Goal: Check status: Check status

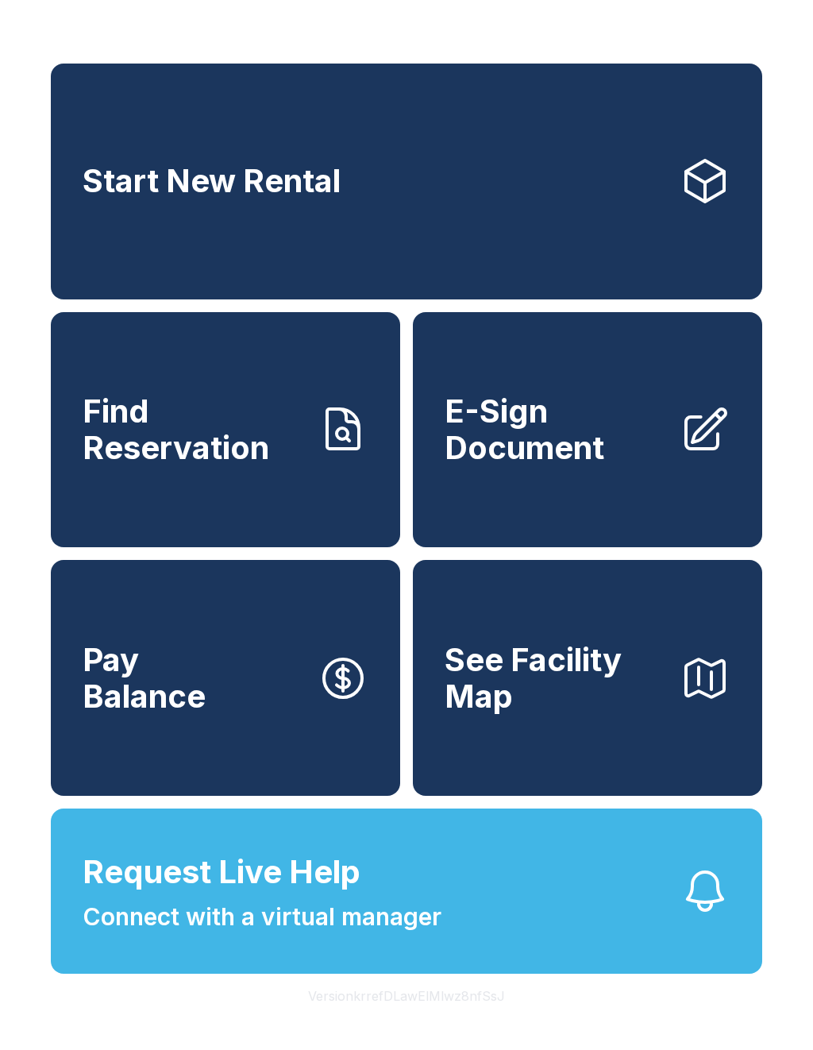
click at [254, 416] on span "Find Reservation" at bounding box center [194, 429] width 222 height 72
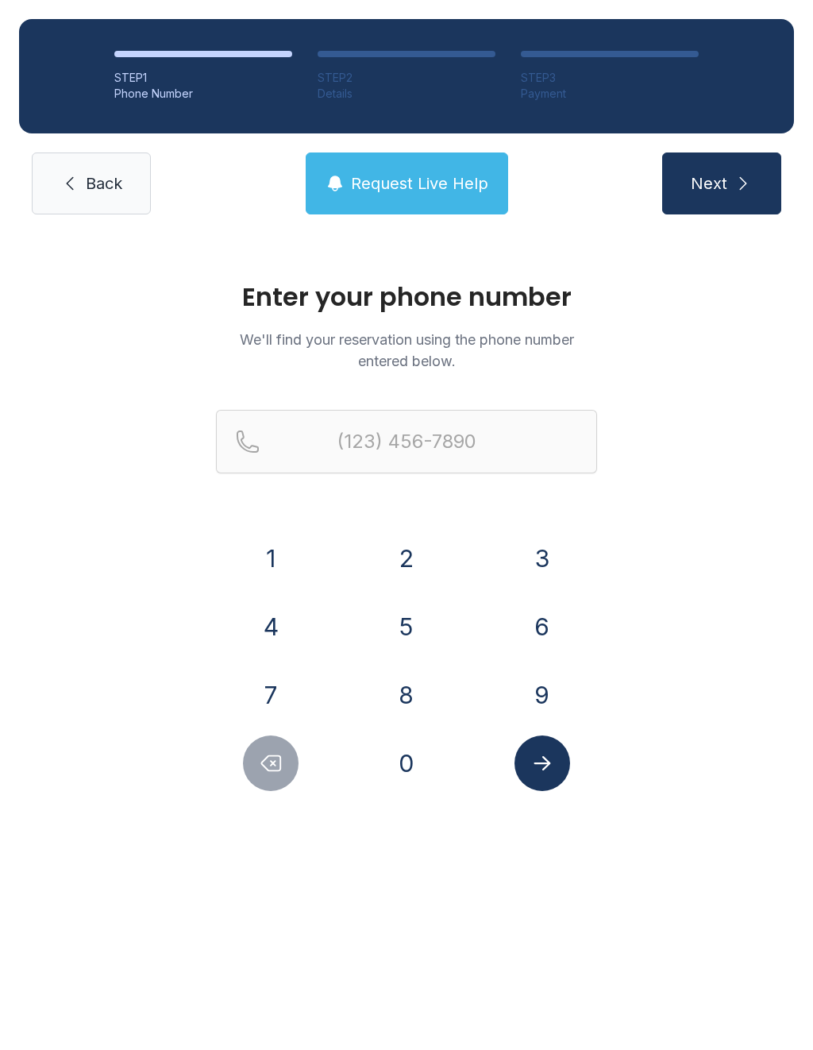
click at [272, 621] on button "4" at bounding box center [271, 627] width 56 height 56
click at [415, 771] on button "0" at bounding box center [407, 764] width 56 height 56
click at [280, 700] on button "7" at bounding box center [271, 695] width 56 height 56
click at [408, 701] on button "8" at bounding box center [407, 695] width 56 height 56
click at [273, 688] on button "7" at bounding box center [271, 695] width 56 height 56
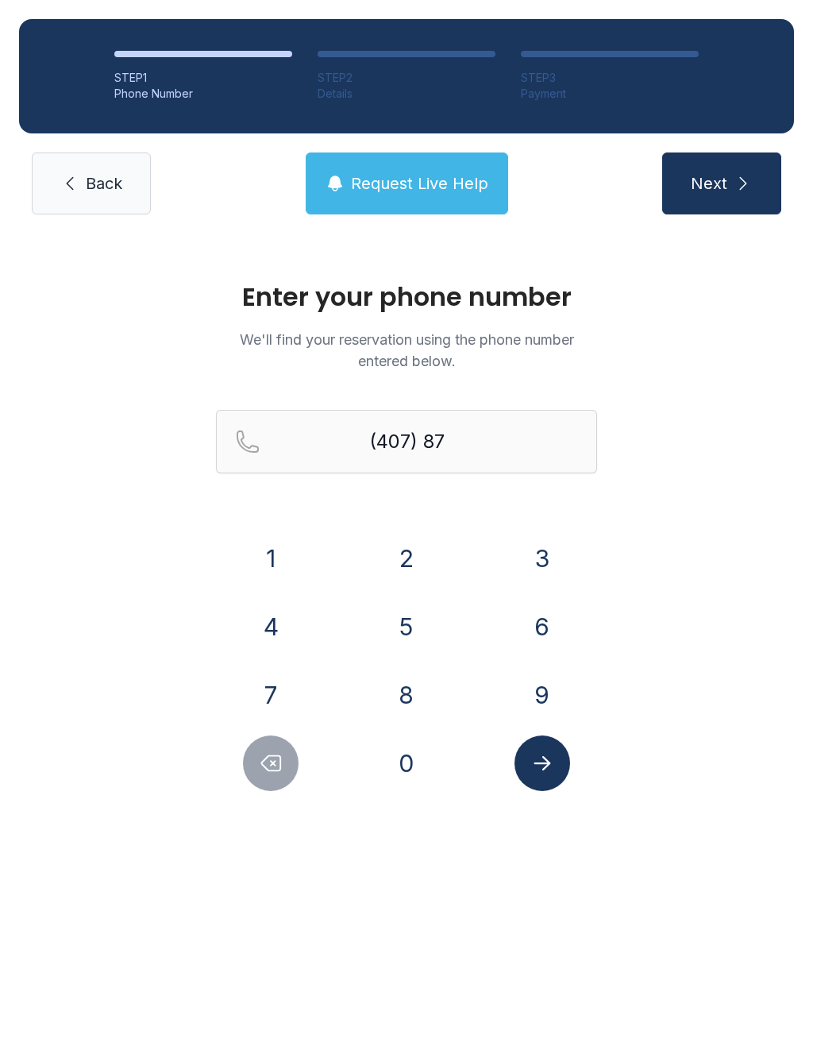
click at [430, 759] on button "0" at bounding box center [407, 764] width 56 height 56
click at [528, 556] on button "3" at bounding box center [543, 559] width 56 height 56
click at [285, 544] on button "1" at bounding box center [271, 559] width 56 height 56
click at [285, 543] on button "1" at bounding box center [271, 559] width 56 height 56
click at [540, 685] on button "9" at bounding box center [543, 695] width 56 height 56
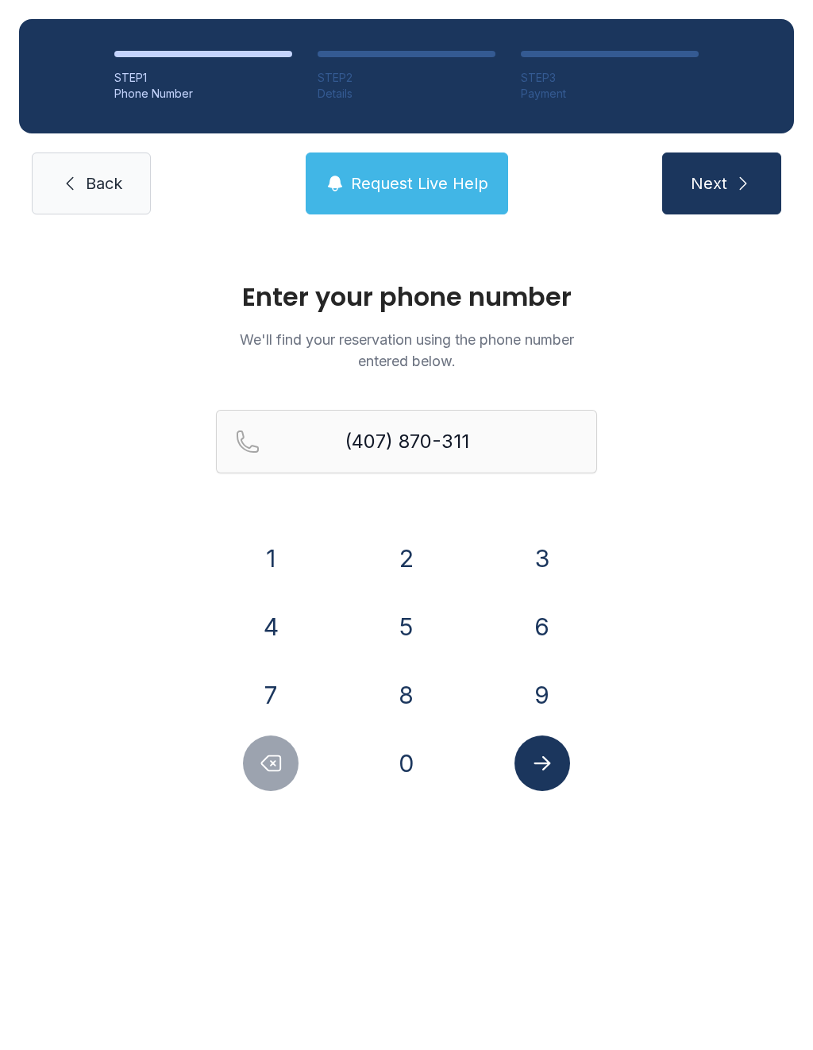
type input "[PHONE_NUMBER]"
click at [550, 755] on icon "Submit lookup form" at bounding box center [543, 763] width 24 height 24
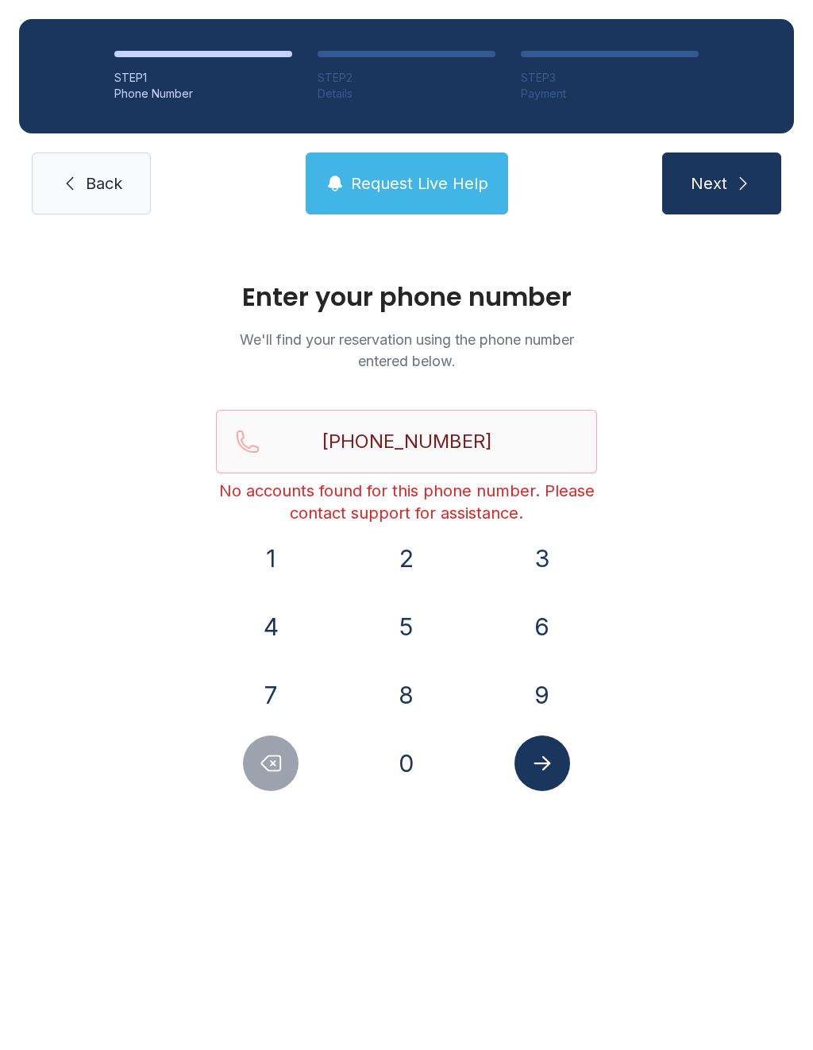
click at [92, 183] on span "Back" at bounding box center [104, 183] width 37 height 22
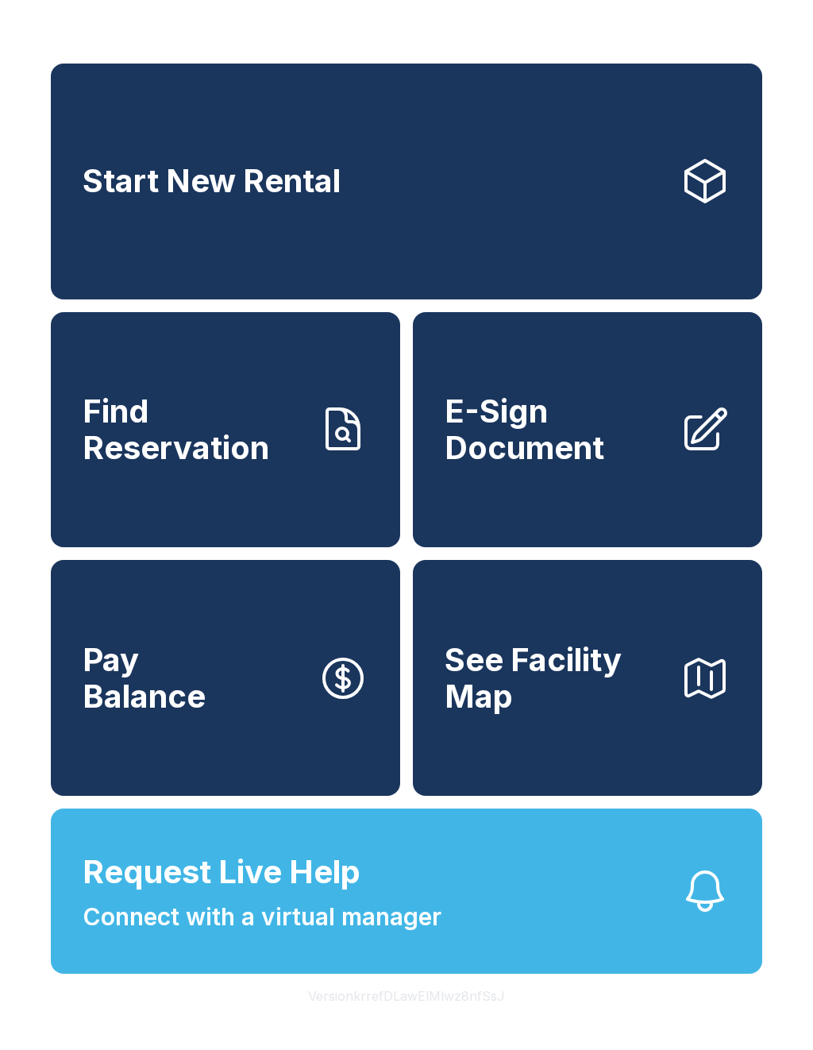
click at [254, 935] on span "Connect with a virtual manager" at bounding box center [262, 917] width 359 height 36
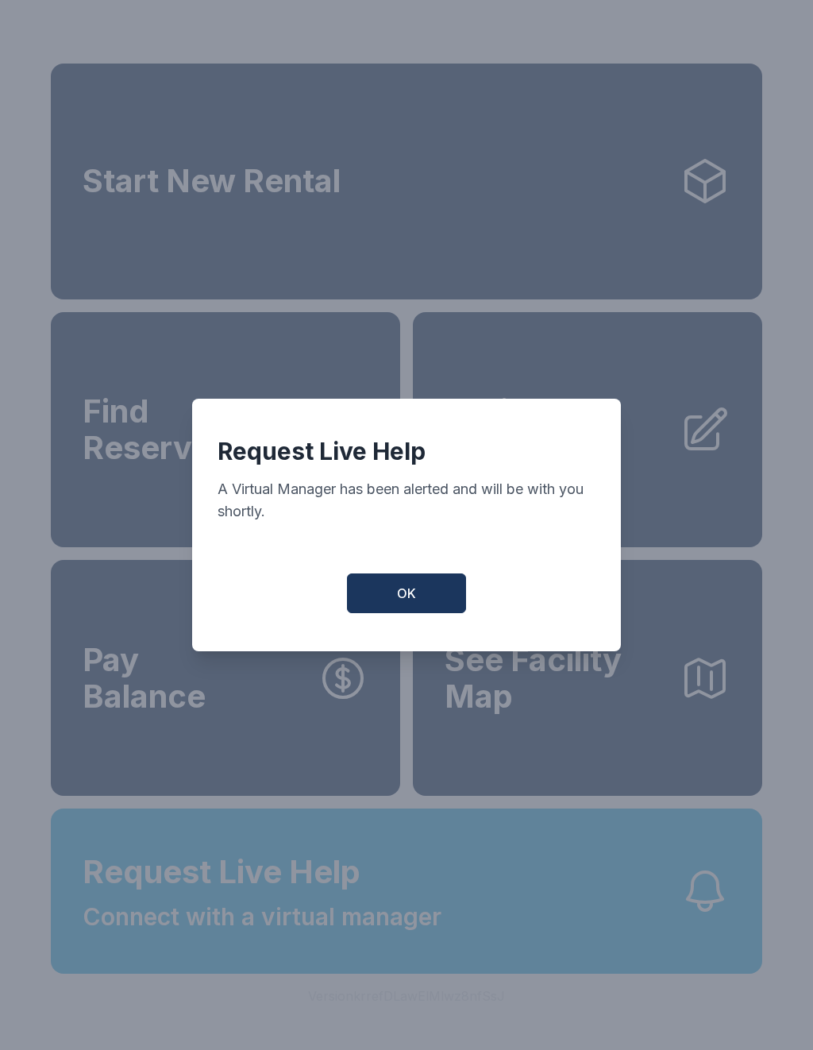
click at [418, 605] on button "OK" at bounding box center [406, 594] width 119 height 40
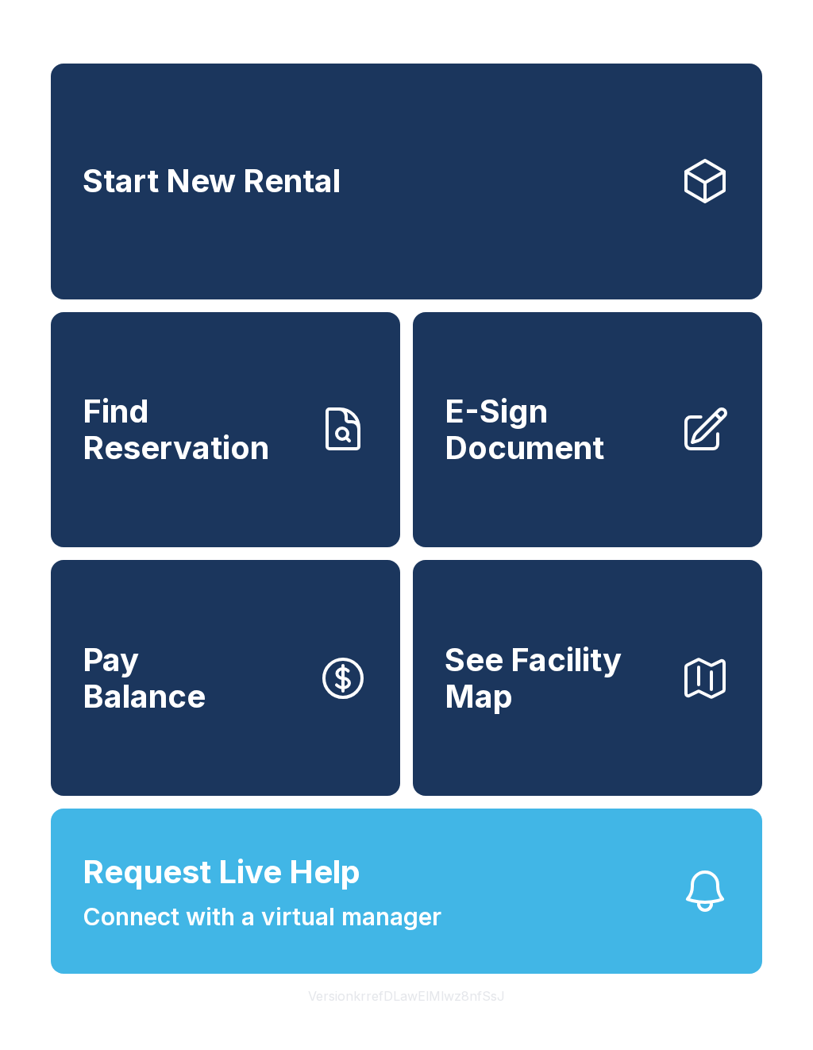
click at [307, 896] on span "Request Live Help" at bounding box center [222, 872] width 278 height 48
